Goal: Task Accomplishment & Management: Use online tool/utility

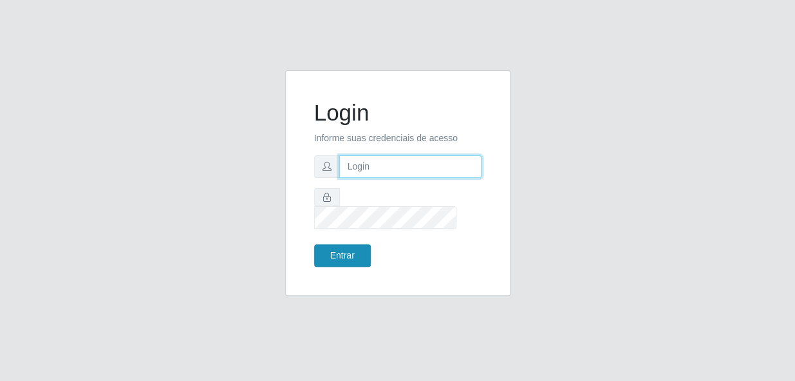
type input "gyovana@bemais"
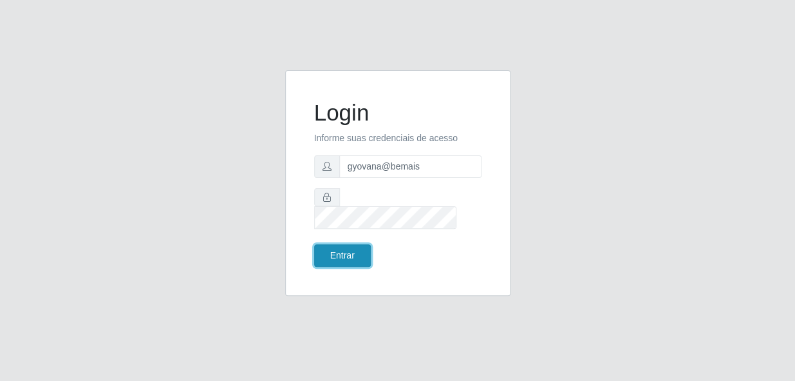
click at [327, 247] on button "Entrar" at bounding box center [342, 255] width 57 height 23
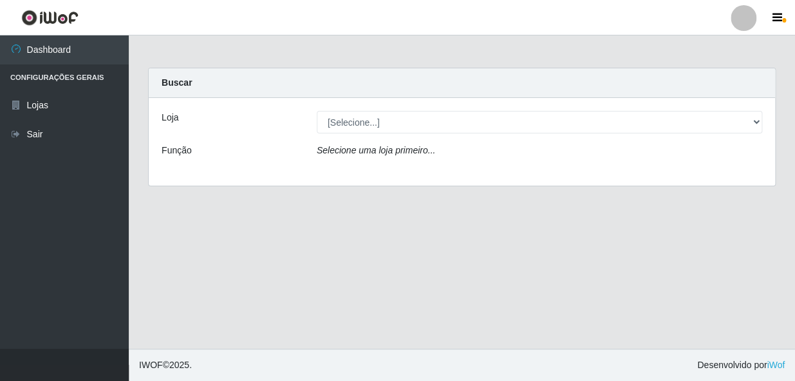
click at [455, 113] on select "[Selecione...] [PERSON_NAME]" at bounding box center [540, 122] width 446 height 23
select select "230"
click at [317, 111] on select "[Selecione...] [PERSON_NAME]" at bounding box center [540, 122] width 446 height 23
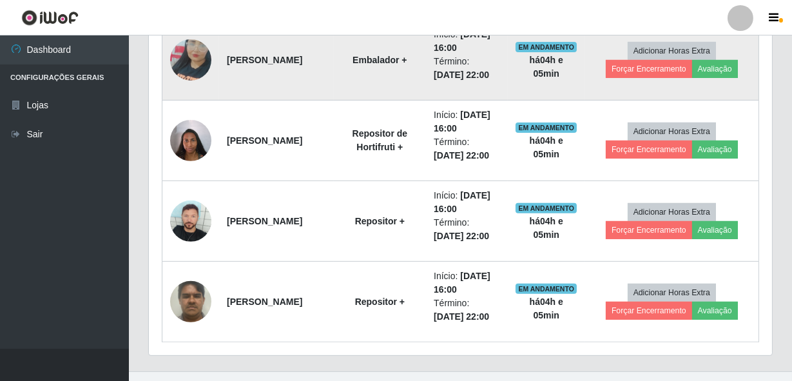
scroll to position [968, 0]
